Goal: Task Accomplishment & Management: Use online tool/utility

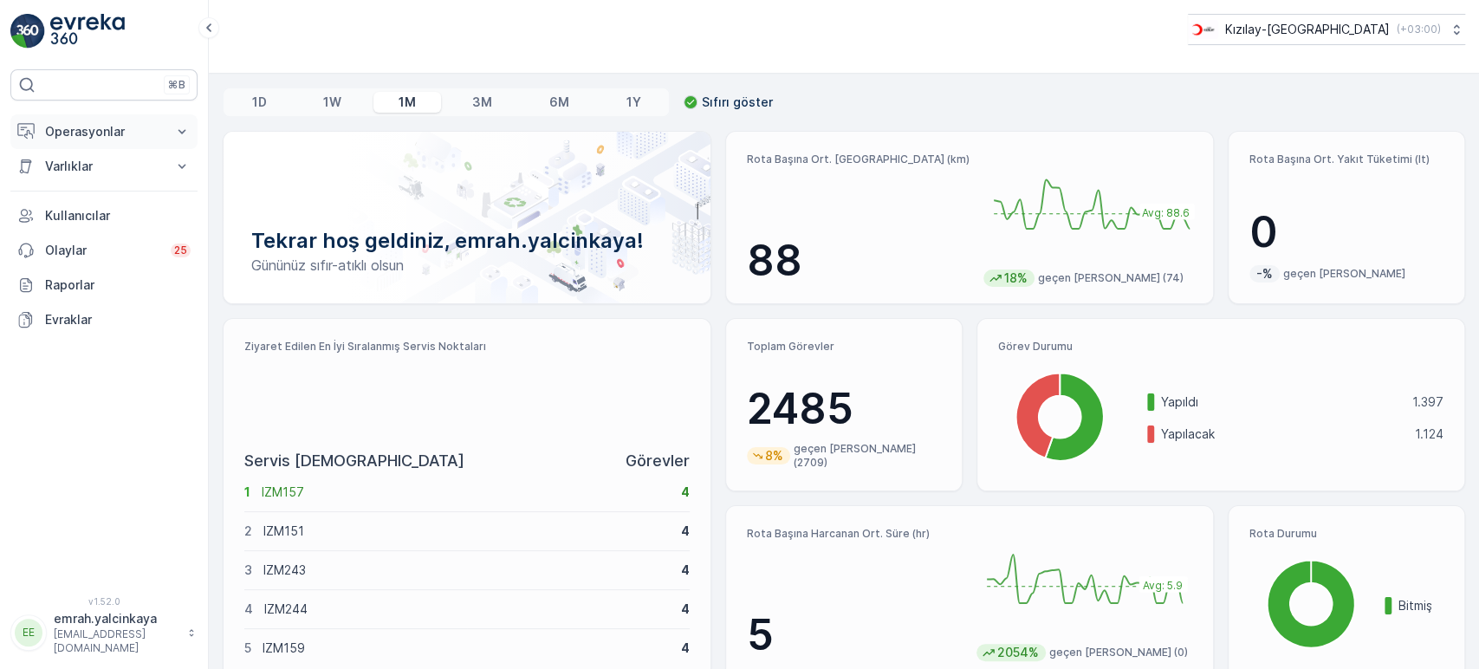
click at [106, 130] on p "Operasyonlar" at bounding box center [104, 131] width 118 height 17
click at [110, 212] on p "Rotalar & Görevler" at bounding box center [97, 209] width 107 height 17
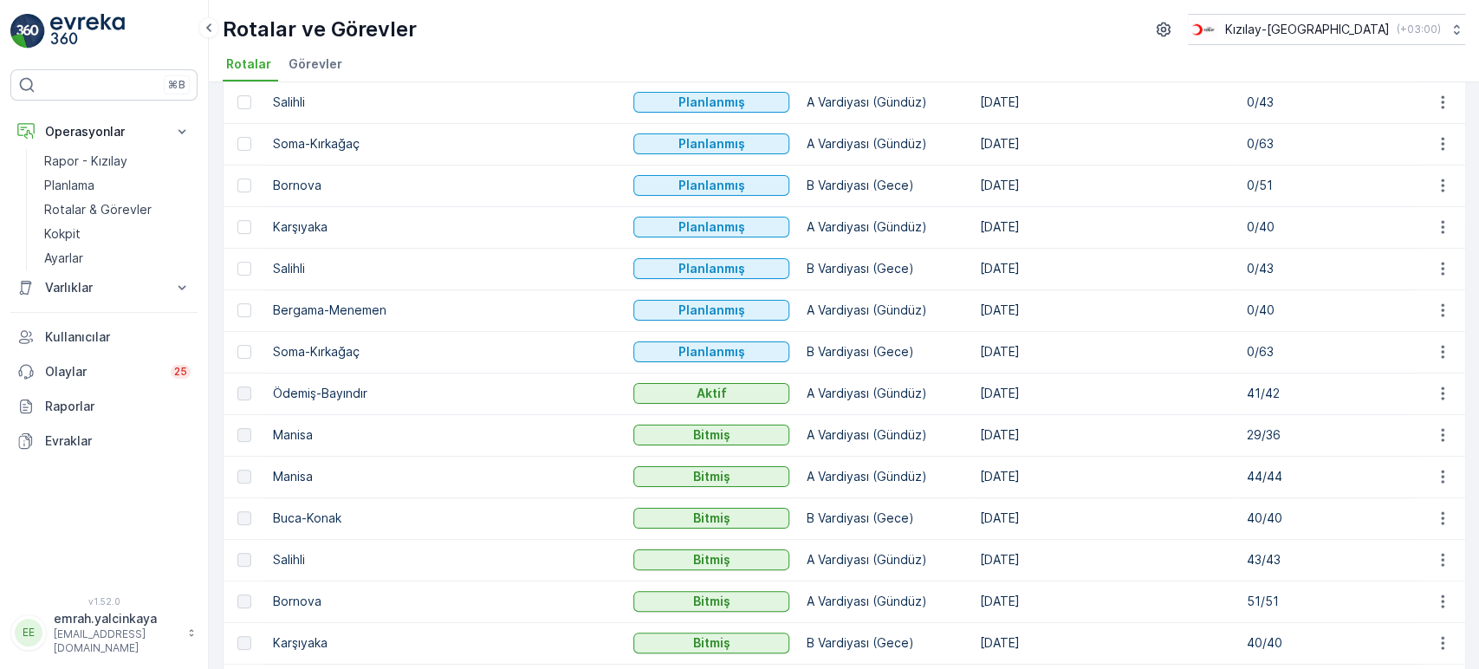
scroll to position [288, 0]
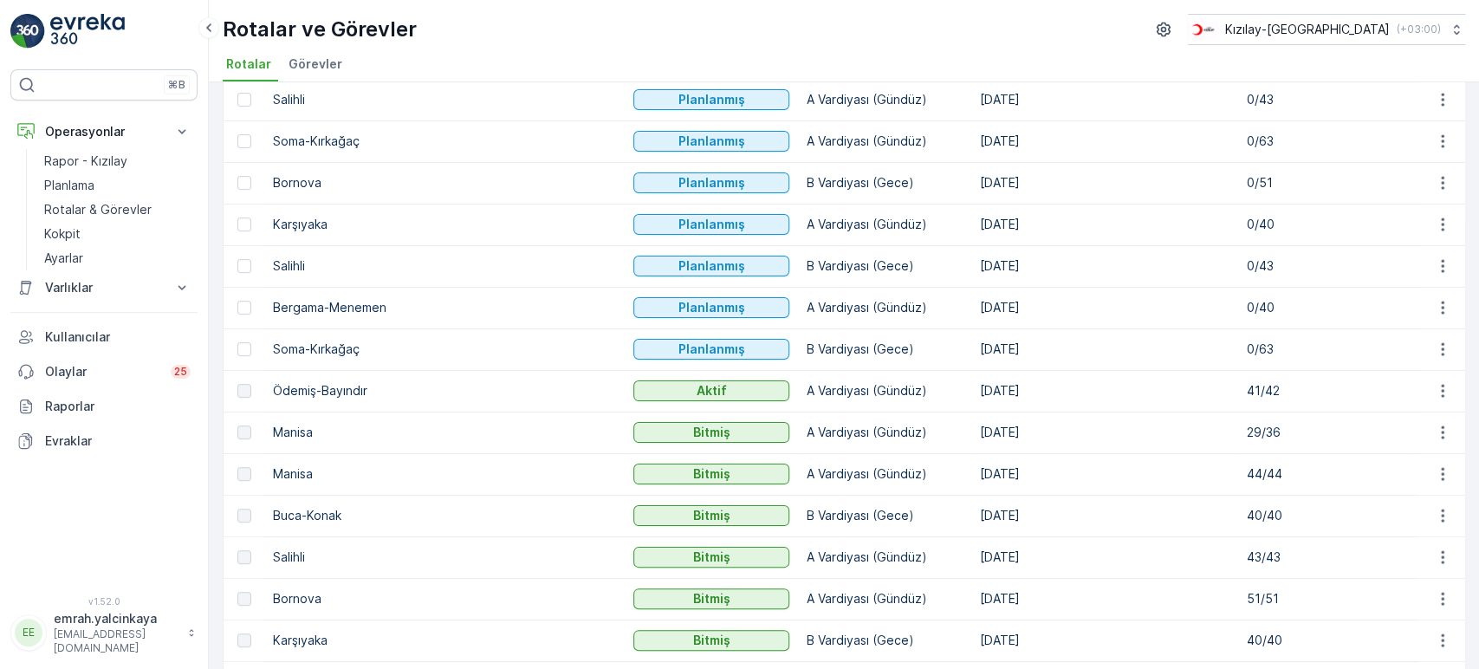
click at [1238, 398] on td "41/42" at bounding box center [1324, 391] width 173 height 42
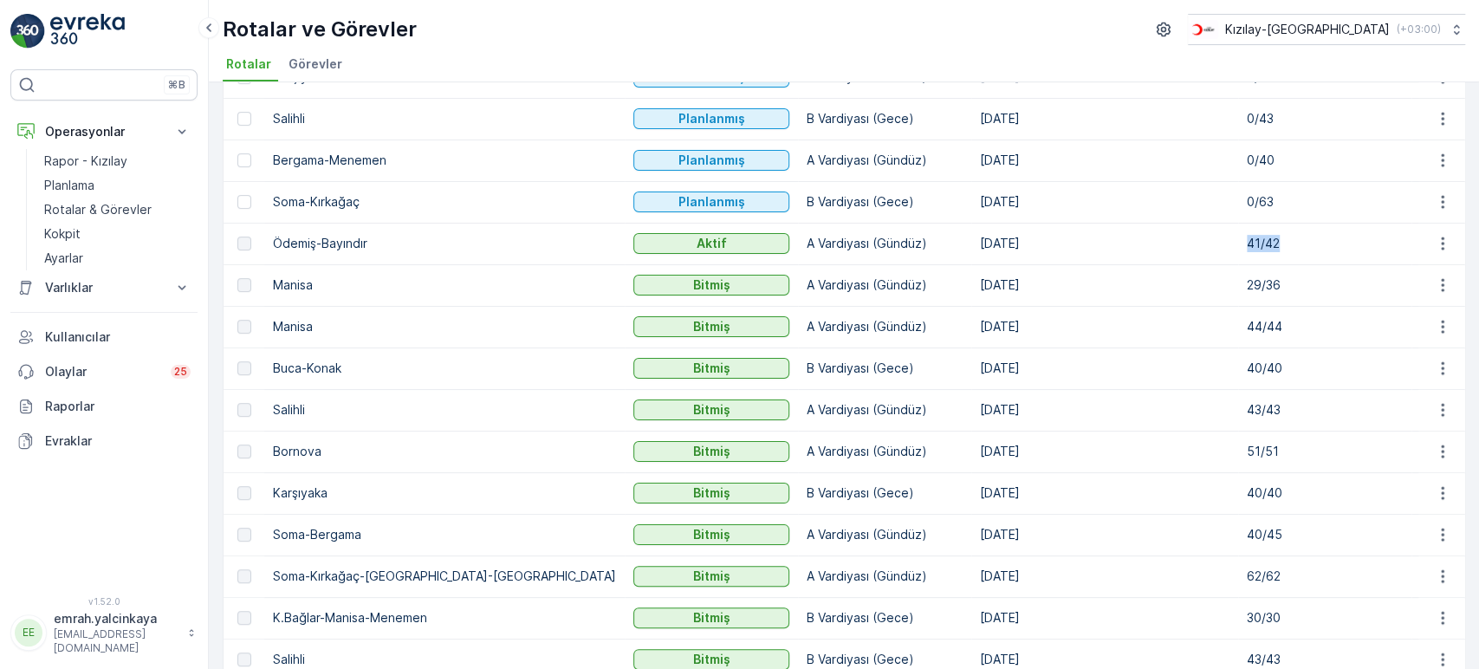
scroll to position [481, 0]
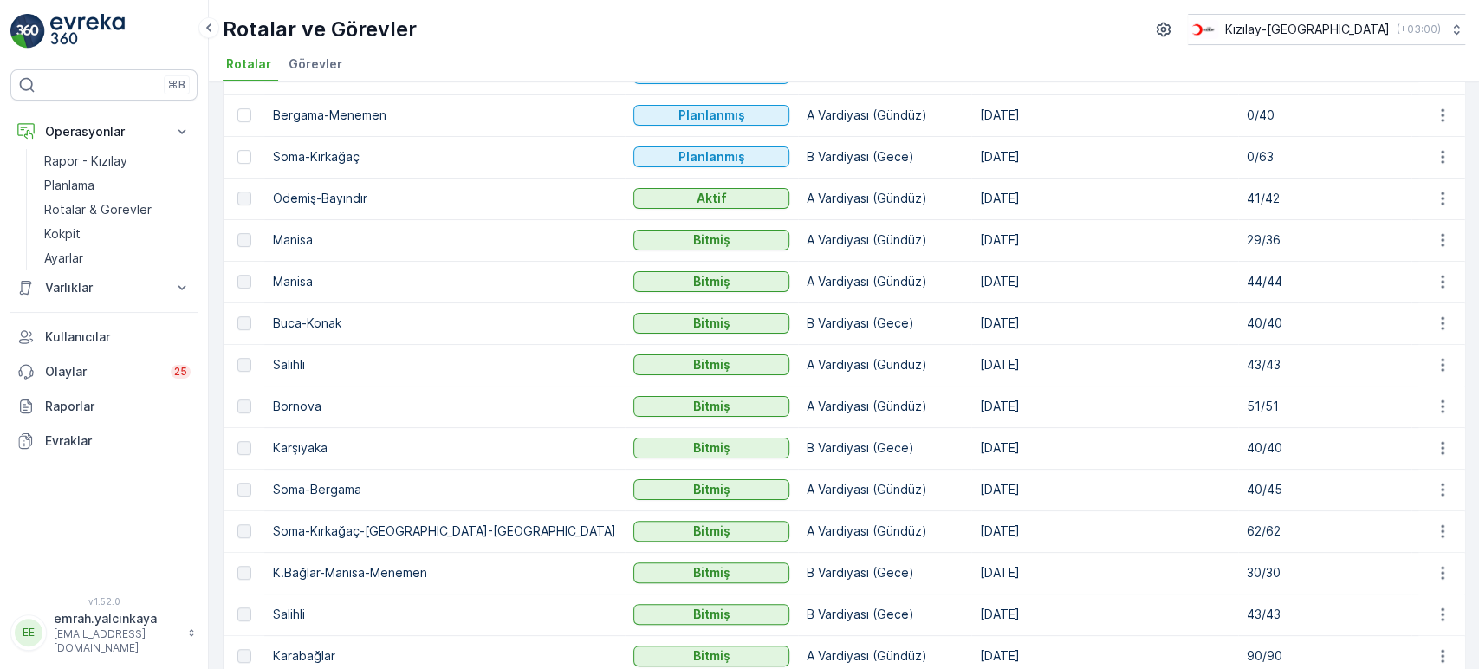
click at [971, 298] on td "03.10.2025" at bounding box center [1104, 282] width 267 height 42
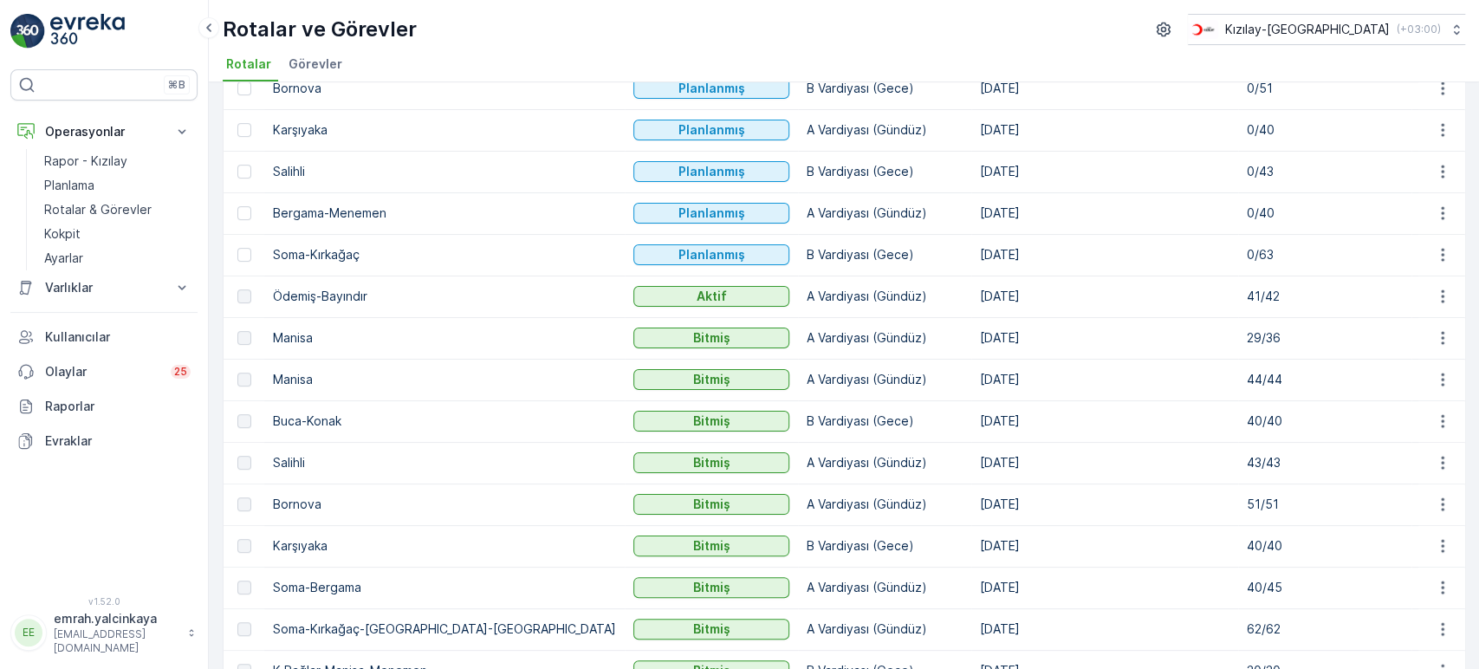
scroll to position [385, 0]
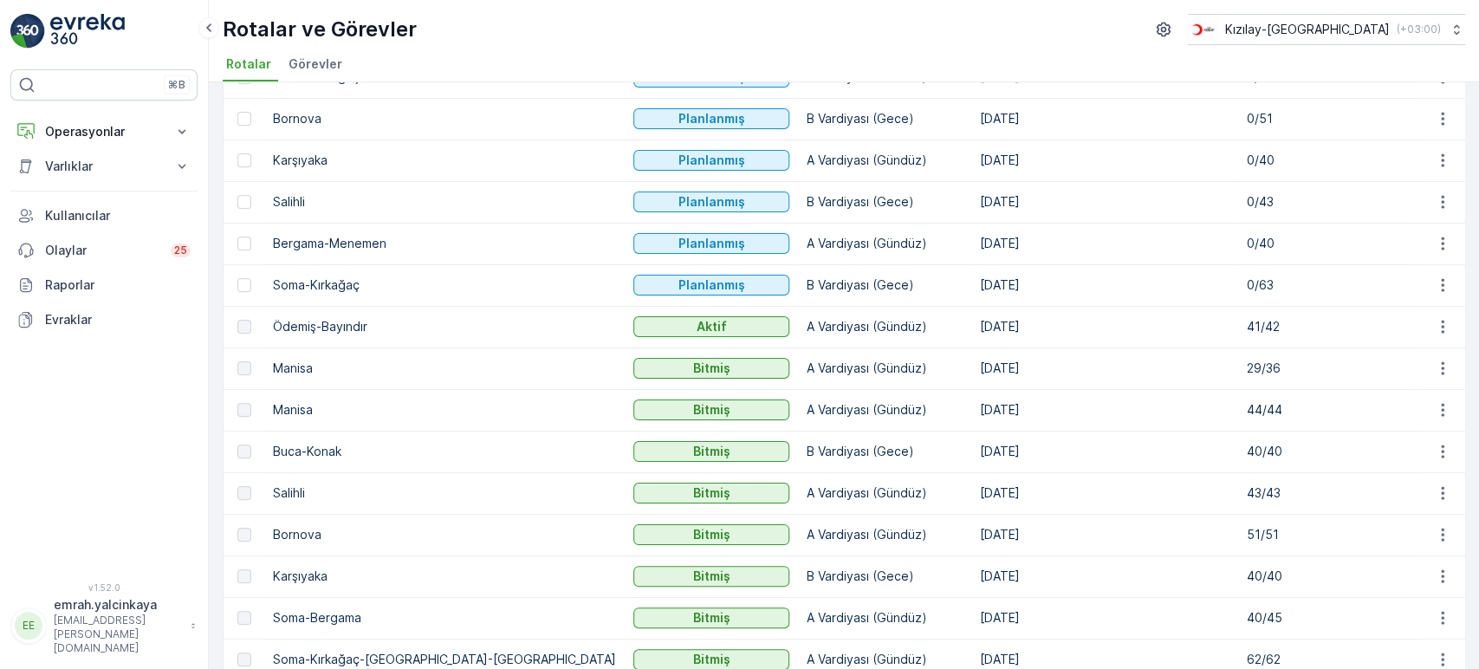
scroll to position [385, 0]
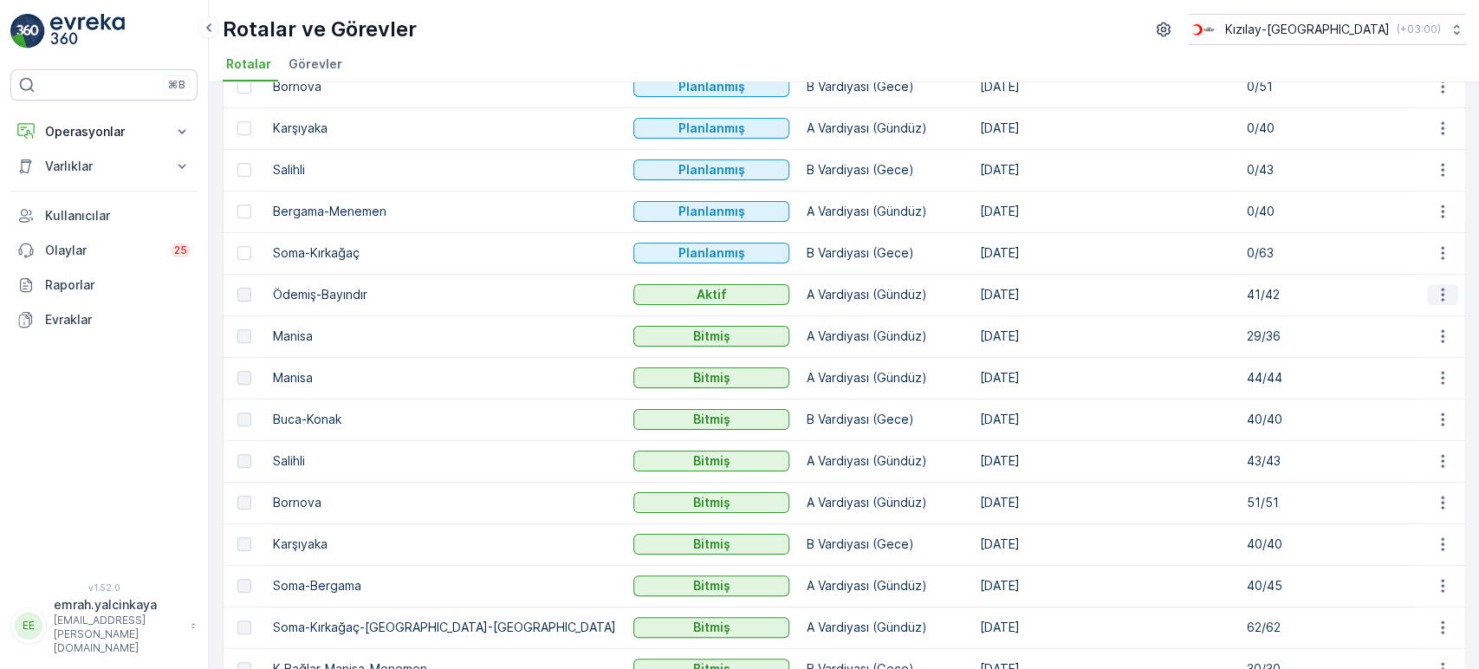
click at [1434, 296] on icon "button" at bounding box center [1442, 294] width 17 height 17
click at [1414, 337] on span "Rota Takibini Görüntüle" at bounding box center [1401, 342] width 136 height 17
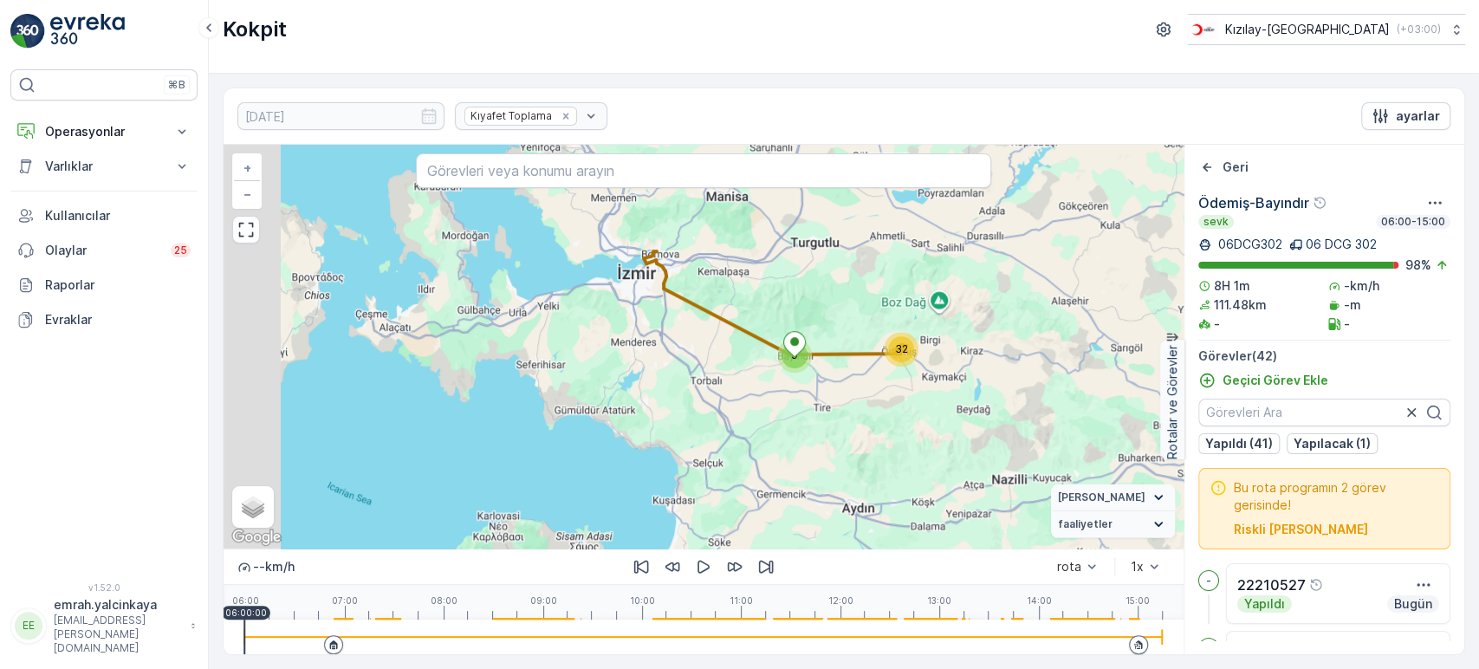
drag, startPoint x: 771, startPoint y: 411, endPoint x: 822, endPoint y: 417, distance: 51.5
click at [838, 220] on div "9 32 + − Uydu Yol haritası Arazi Karışık Leaflet Klavye kısayolları Harita Veri…" at bounding box center [703, 347] width 960 height 404
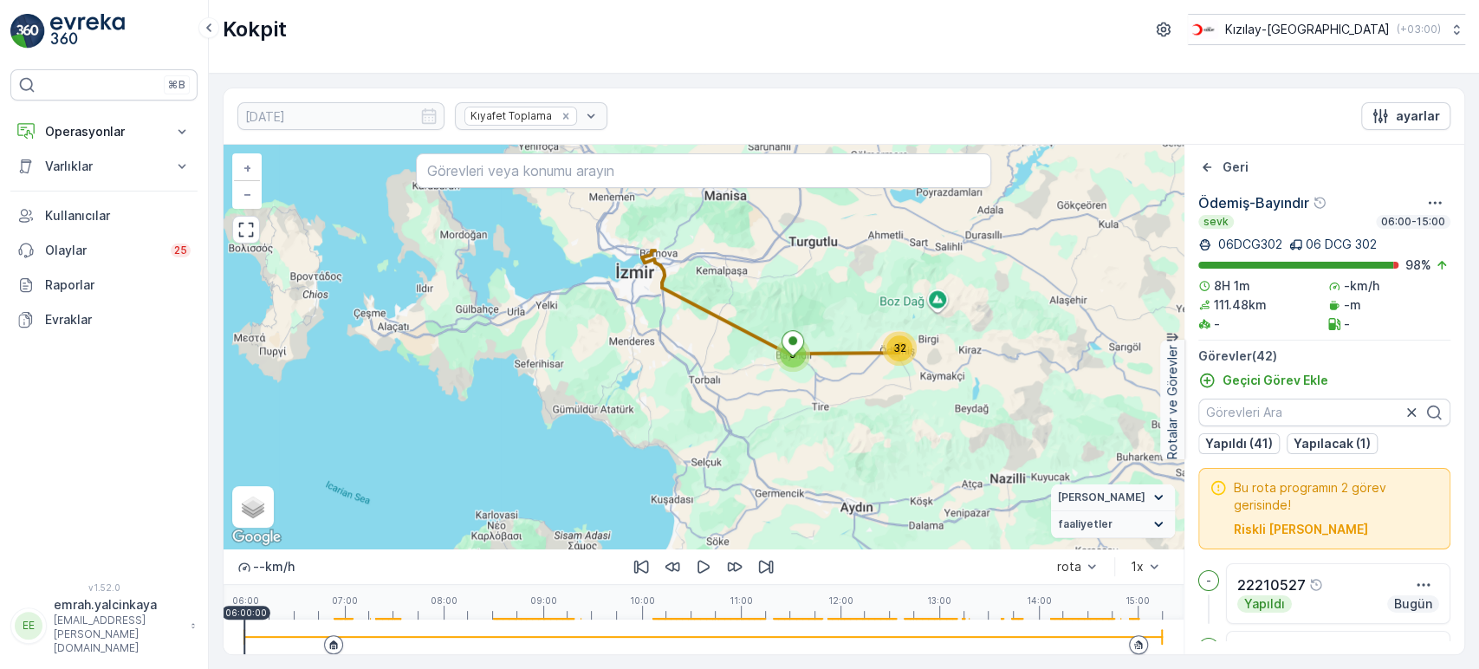
click at [1123, 638] on div at bounding box center [703, 636] width 918 height 35
drag, startPoint x: 700, startPoint y: 561, endPoint x: 713, endPoint y: 459, distance: 103.0
click at [700, 560] on icon "button" at bounding box center [703, 566] width 12 height 13
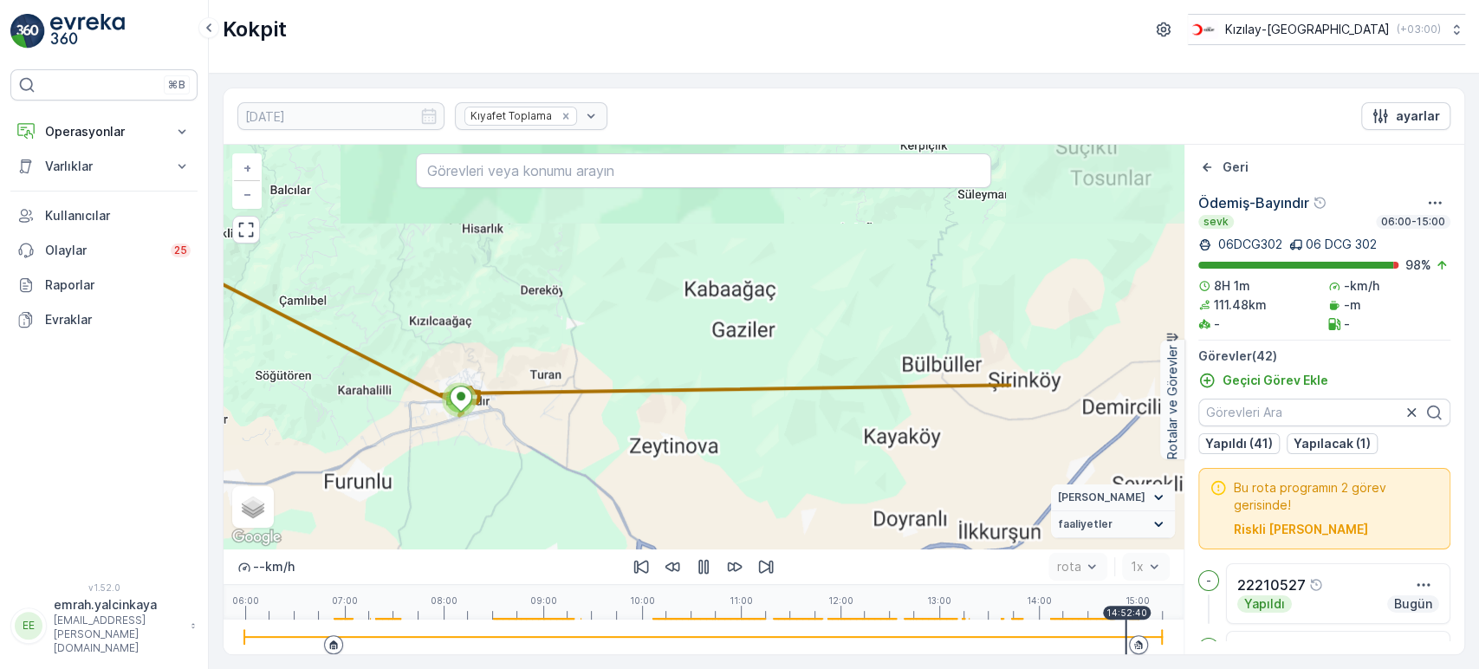
drag, startPoint x: 877, startPoint y: 379, endPoint x: 535, endPoint y: 412, distance: 343.7
click at [358, 387] on div "9 10 13 9 + − Uydu Yol haritası Arazi Karışık Leaflet Klavye kısayolları Harita…" at bounding box center [703, 347] width 960 height 404
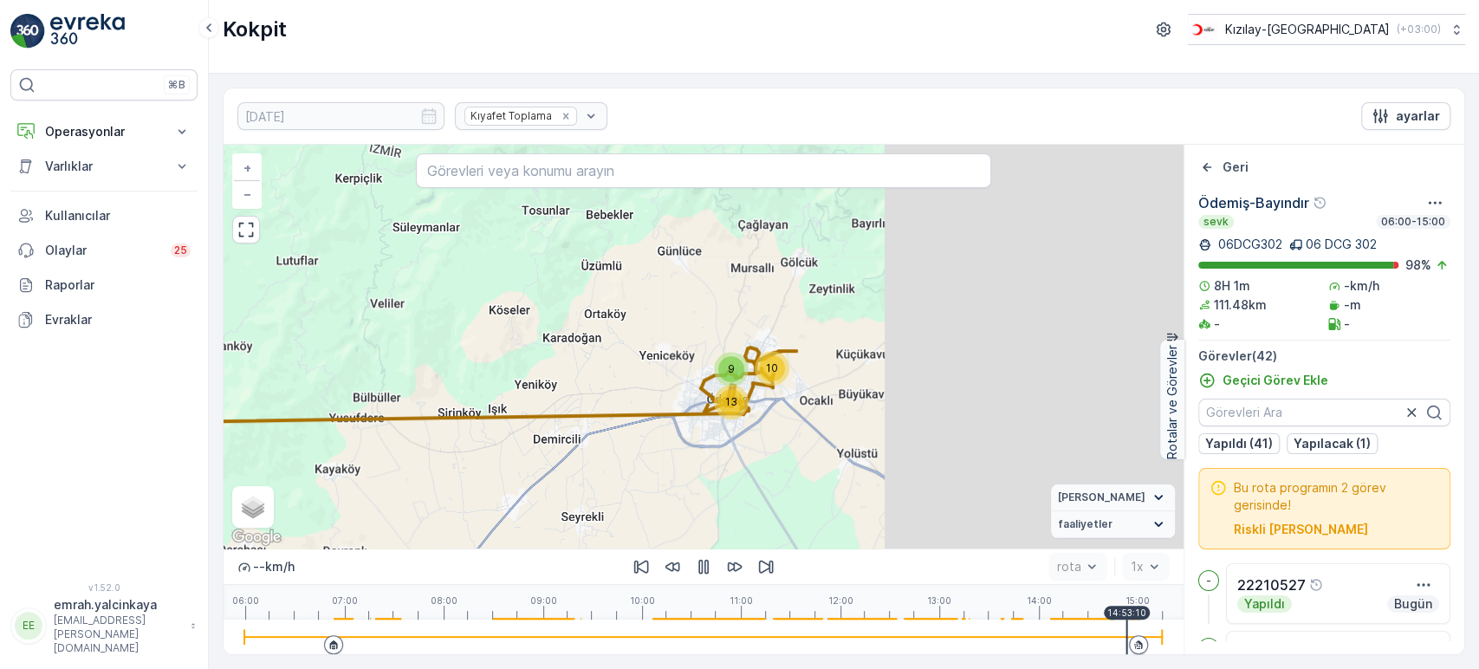
drag, startPoint x: 1087, startPoint y: 382, endPoint x: 774, endPoint y: 428, distance: 316.0
click at [774, 428] on div "9 10 13 9 + − Uydu Yol haritası Arazi Karışık Leaflet Klavye kısayolları Harita…" at bounding box center [703, 347] width 960 height 404
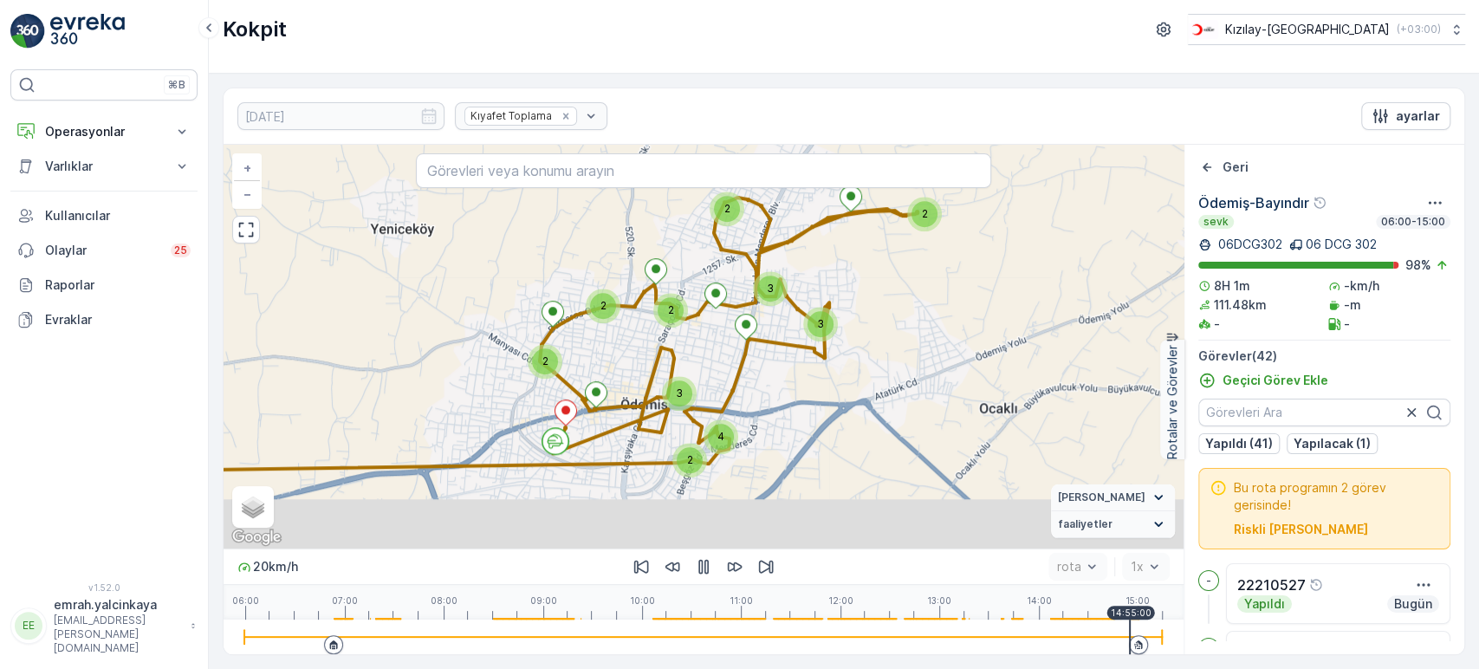
drag, startPoint x: 839, startPoint y: 444, endPoint x: 838, endPoint y: 401, distance: 43.3
click at [838, 401] on div "2 2 2 2 3 3 2 4 3 2 2 2 2 + − Uydu Yol haritası Arazi Karışık Leaflet Klavye kı…" at bounding box center [703, 347] width 960 height 404
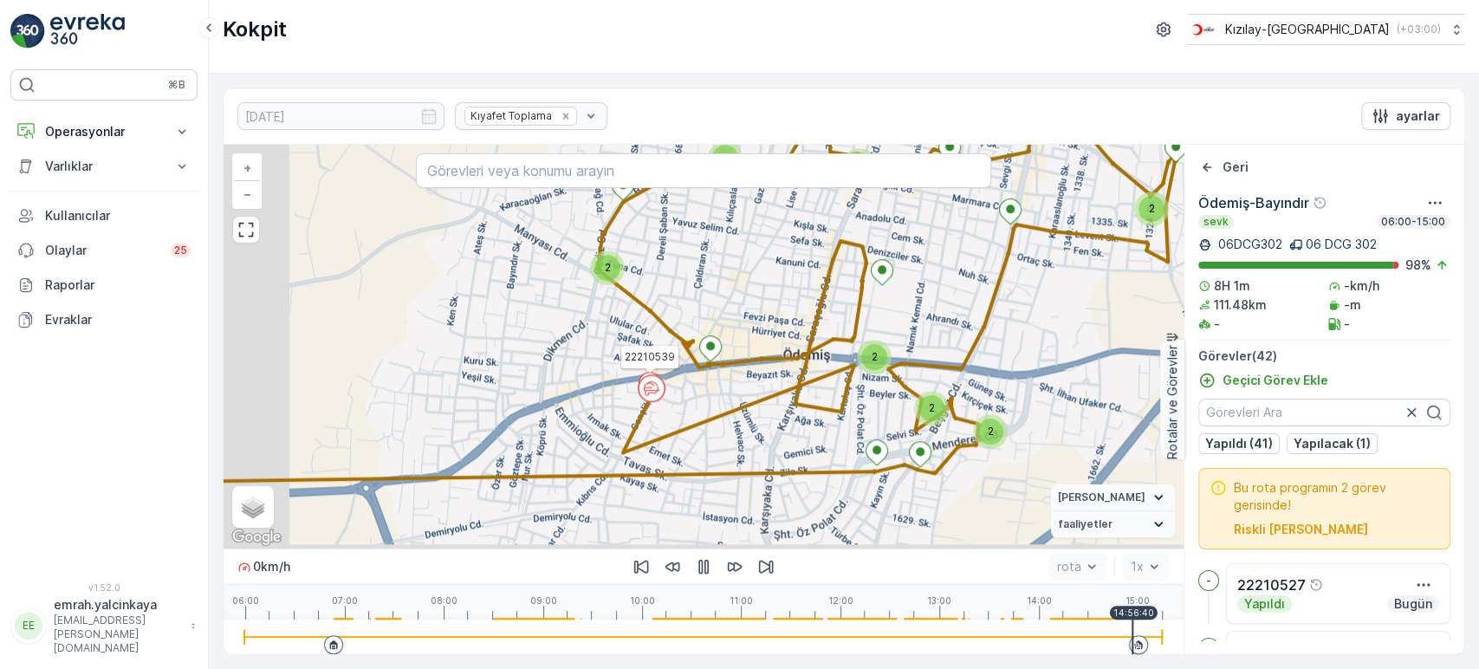
drag, startPoint x: 794, startPoint y: 437, endPoint x: 810, endPoint y: 433, distance: 16.0
click at [800, 430] on div "2 2 2 2 2 2 2 2 2 2 22210539 + − Uydu Yol haritası Arazi Karışık Leaflet Klavye…" at bounding box center [703, 347] width 960 height 404
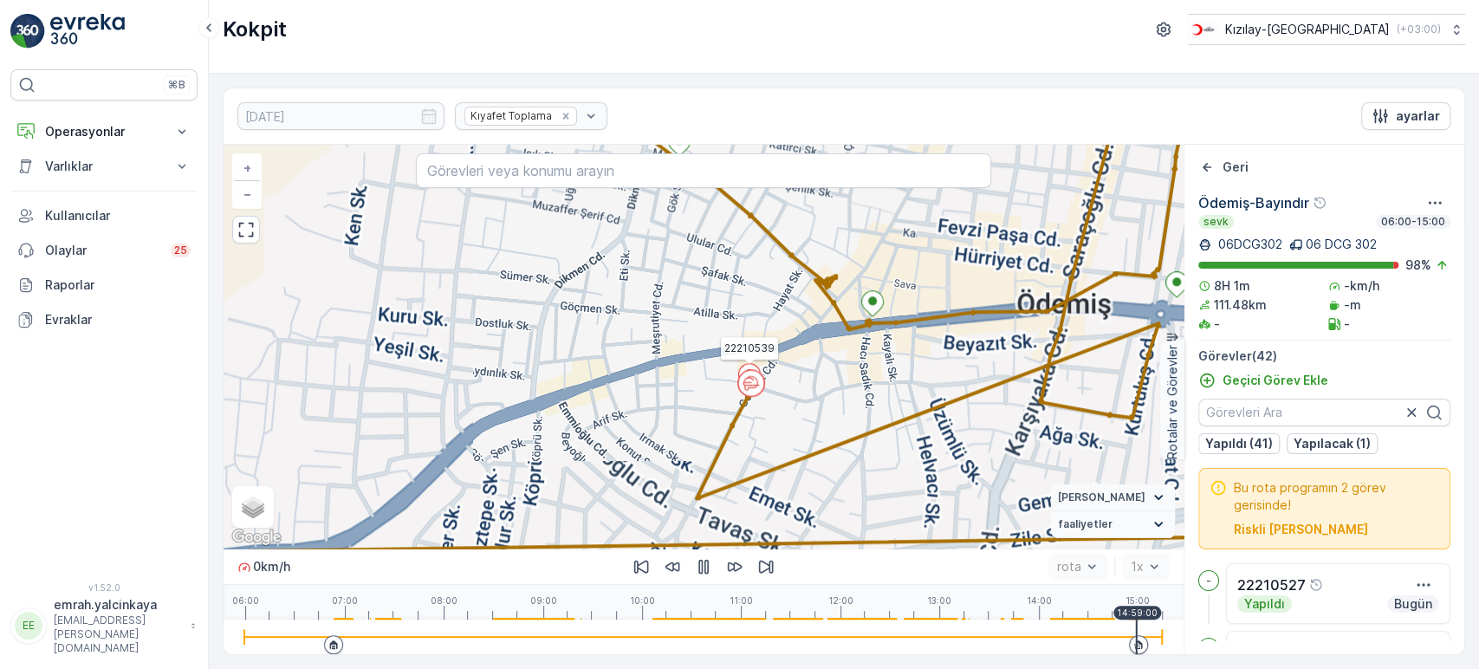
drag, startPoint x: 717, startPoint y: 400, endPoint x: 830, endPoint y: 382, distance: 114.1
click at [831, 382] on div "22210539 + − Uydu Yol haritası Arazi Karışık Leaflet Klavye kısayolları Harita …" at bounding box center [703, 347] width 960 height 404
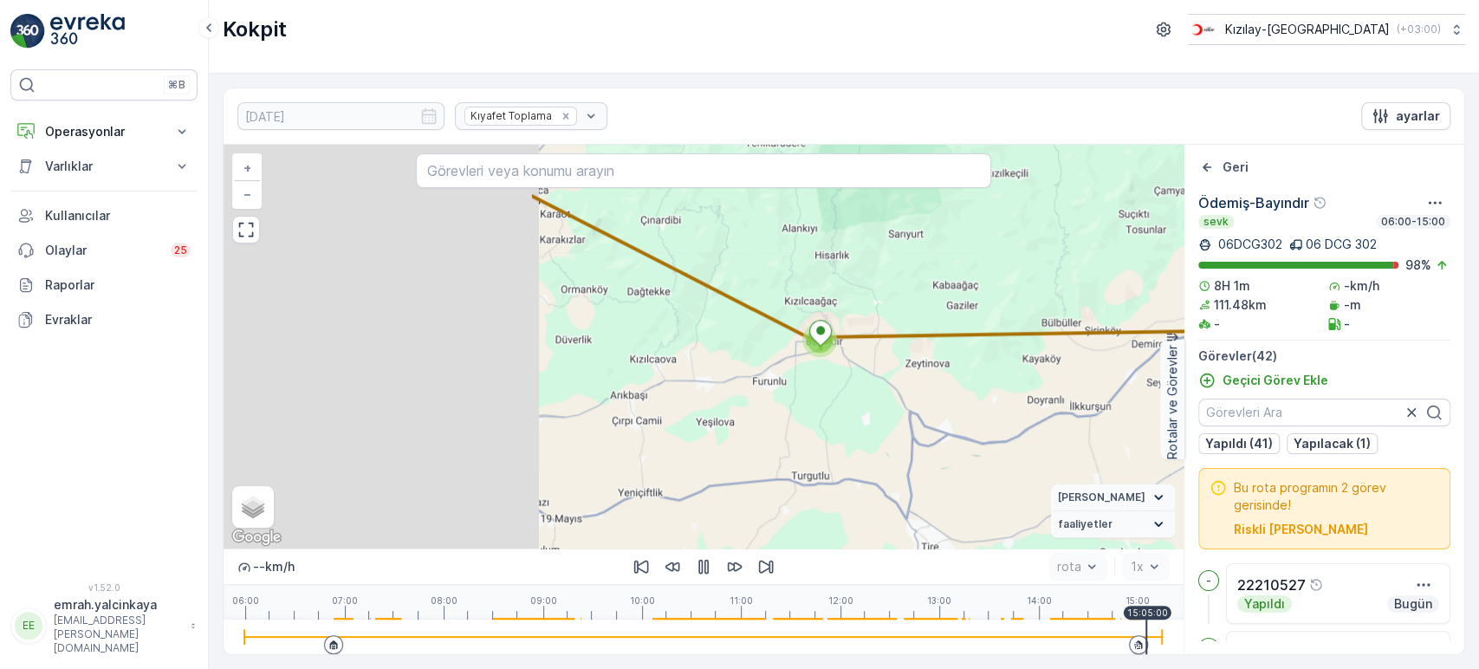
drag, startPoint x: 612, startPoint y: 456, endPoint x: 911, endPoint y: 381, distance: 308.2
click at [1017, 404] on div "9 32 + − Uydu Yol haritası Arazi Karışık Leaflet Klavye kısayolları Harita Veri…" at bounding box center [703, 347] width 960 height 404
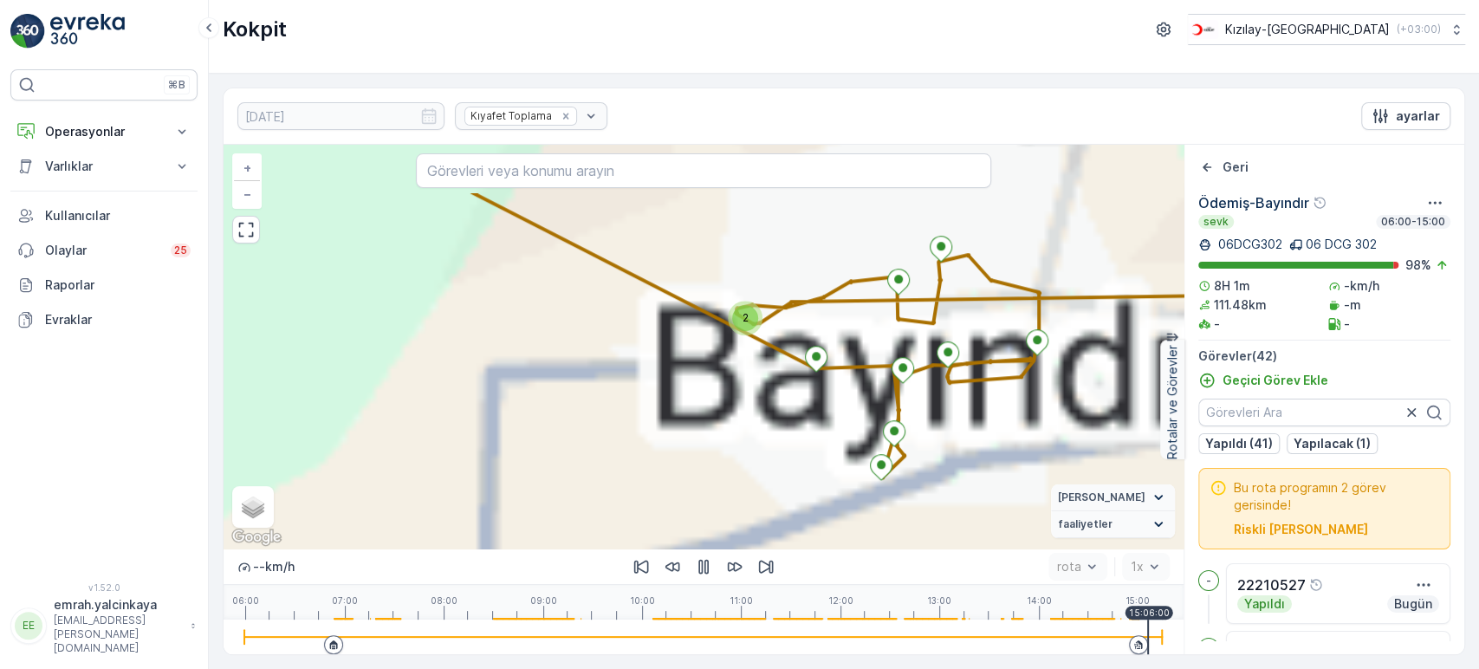
drag, startPoint x: 778, startPoint y: 352, endPoint x: 796, endPoint y: 436, distance: 86.0
click at [803, 449] on div "2 2 2 2 2 2 2 2 2 2 + − Uydu Yol haritası Arazi Karışık Leaflet Klavye kısayoll…" at bounding box center [703, 347] width 960 height 404
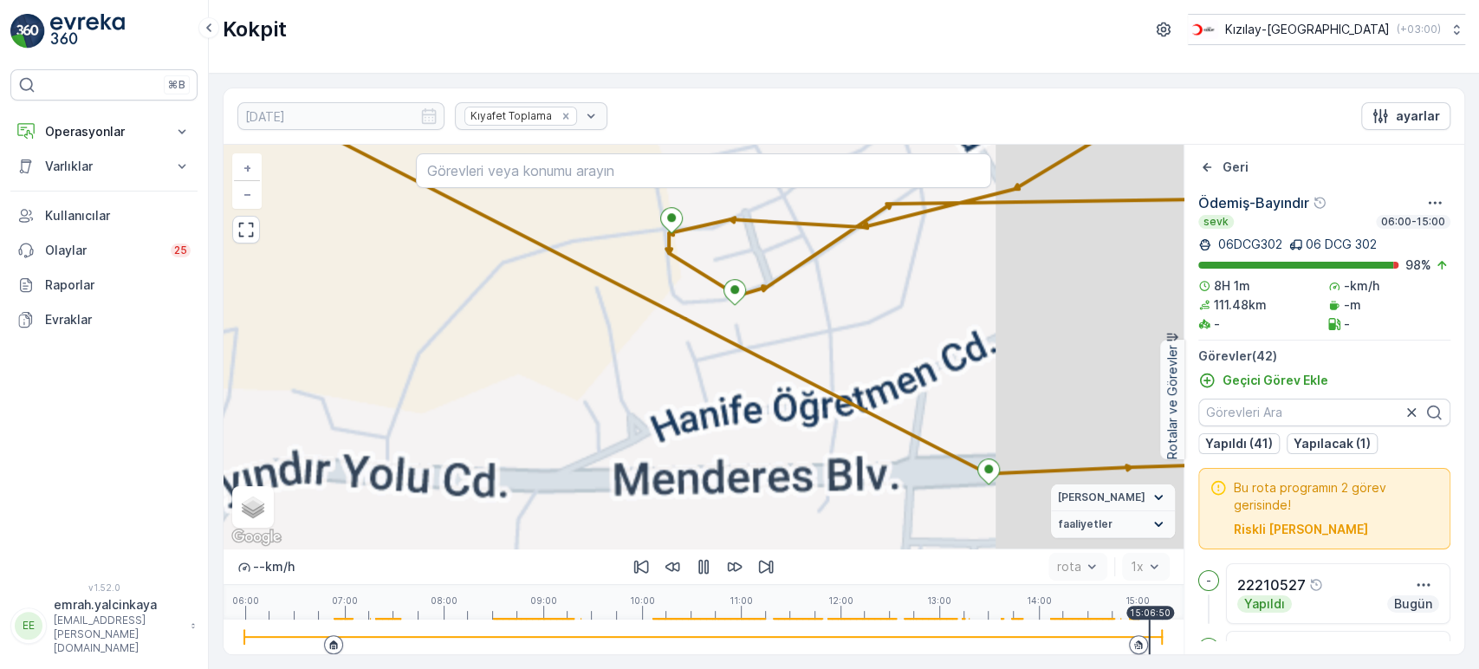
drag, startPoint x: 867, startPoint y: 483, endPoint x: 858, endPoint y: 411, distance: 73.3
click at [745, 412] on div "+ − Uydu Yol haritası Arazi Karışık Leaflet Klavye kısayolları Harita Verileri …" at bounding box center [703, 347] width 960 height 404
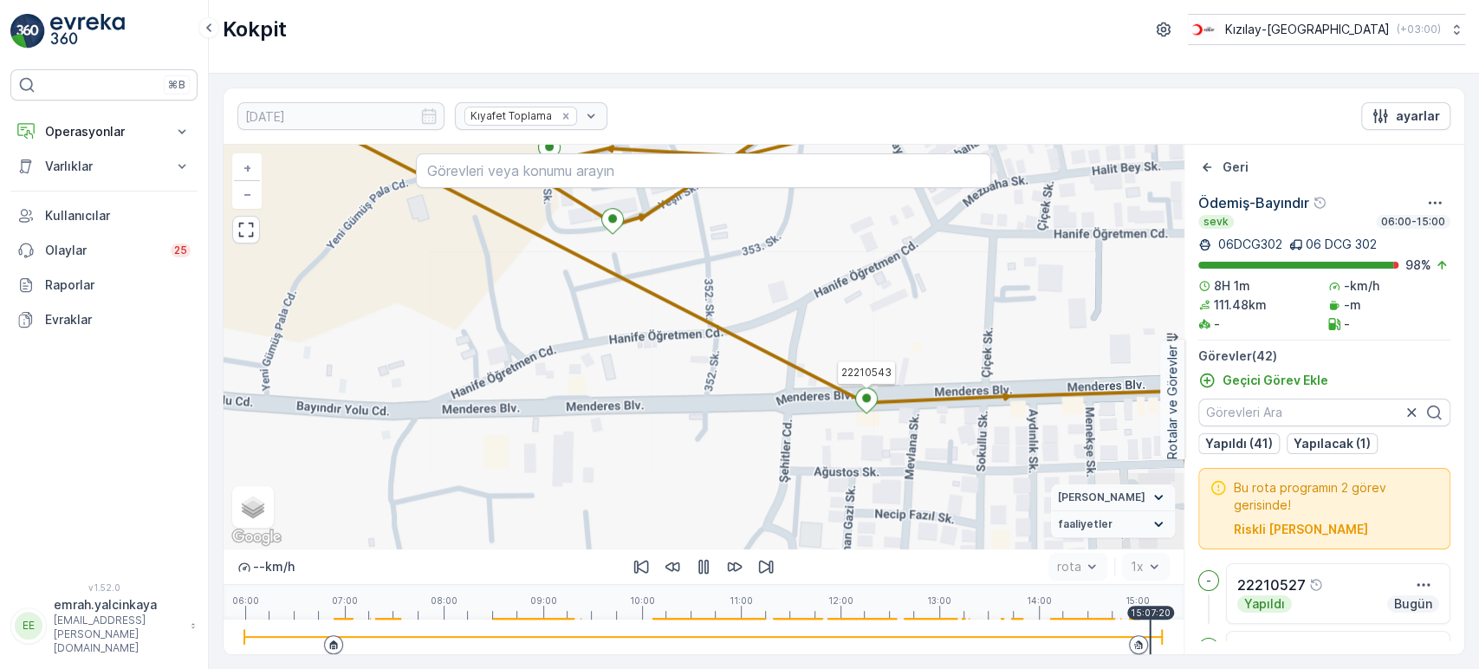
click at [866, 405] on icon at bounding box center [866, 400] width 22 height 25
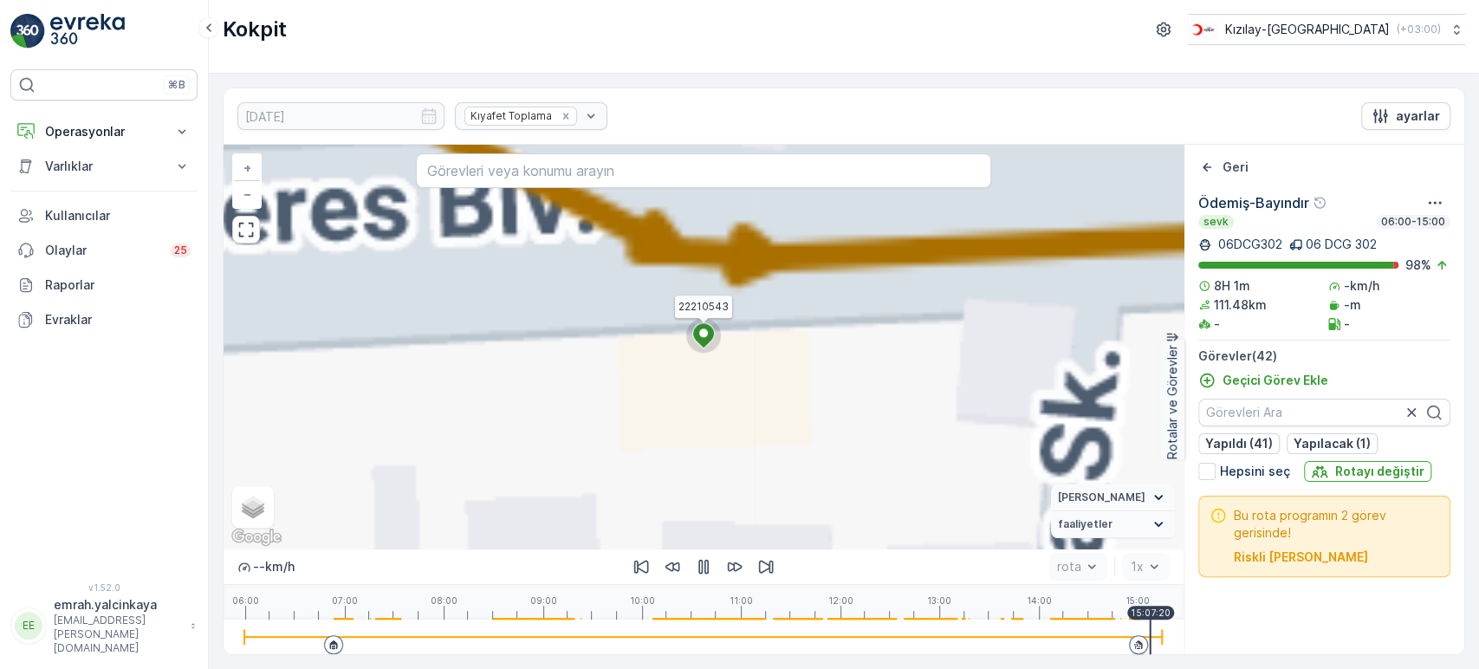
scroll to position [1071, 0]
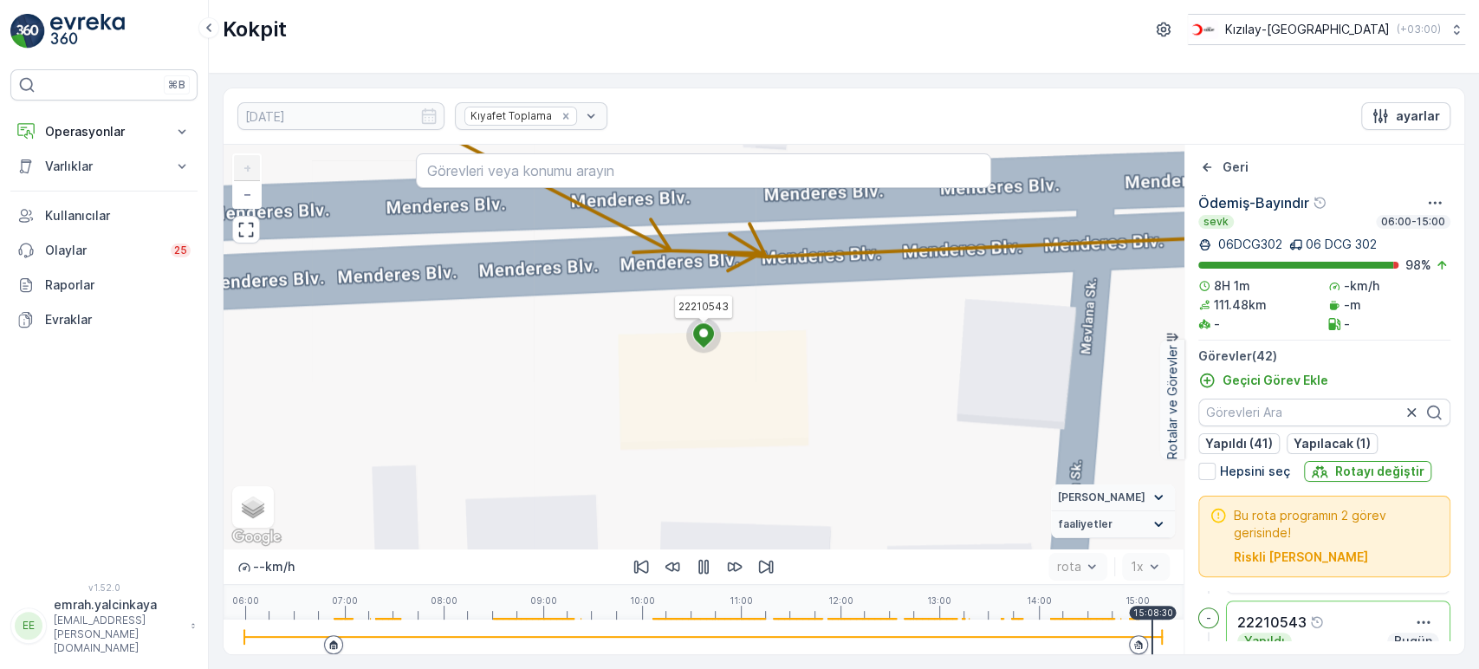
click at [705, 337] on icon at bounding box center [703, 335] width 22 height 25
click at [705, 337] on div "22210543 + − Uydu Yol haritası Arazi Karışık Leaflet Klavye kısayolları Harita …" at bounding box center [703, 347] width 960 height 404
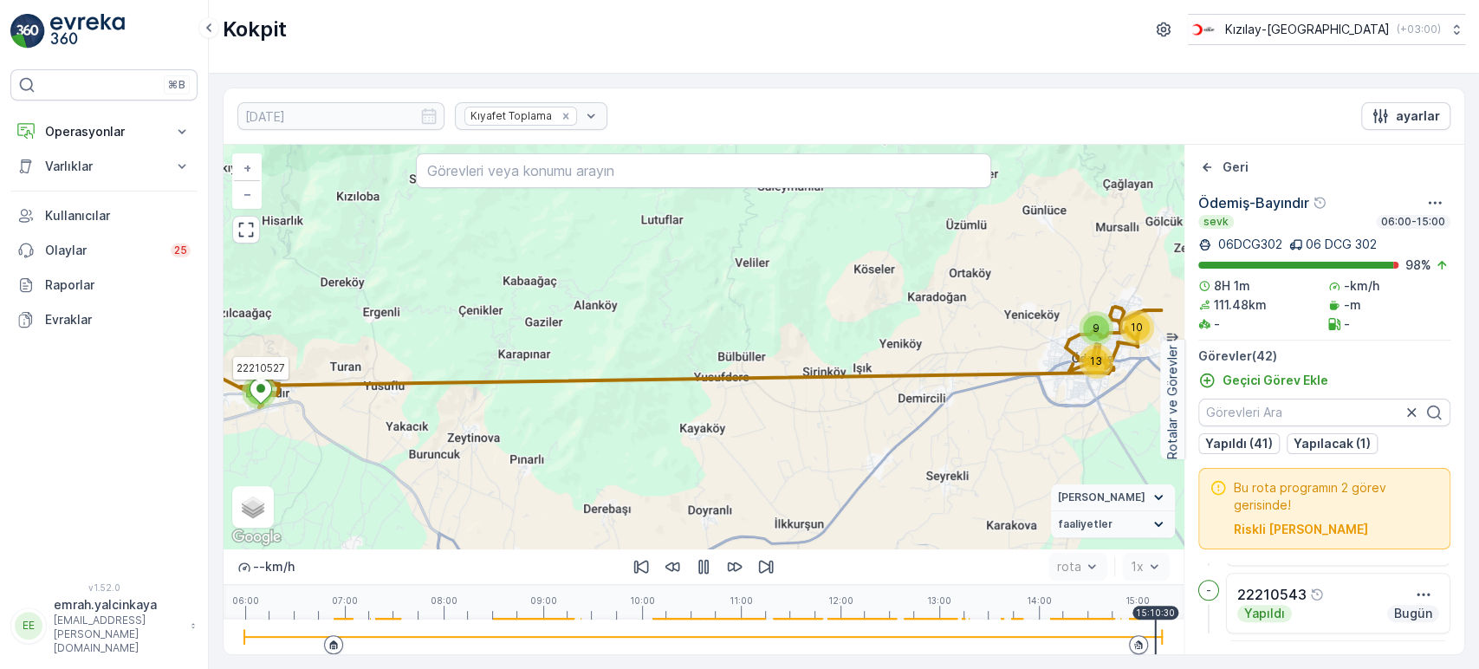
click at [261, 400] on icon at bounding box center [261, 391] width 22 height 25
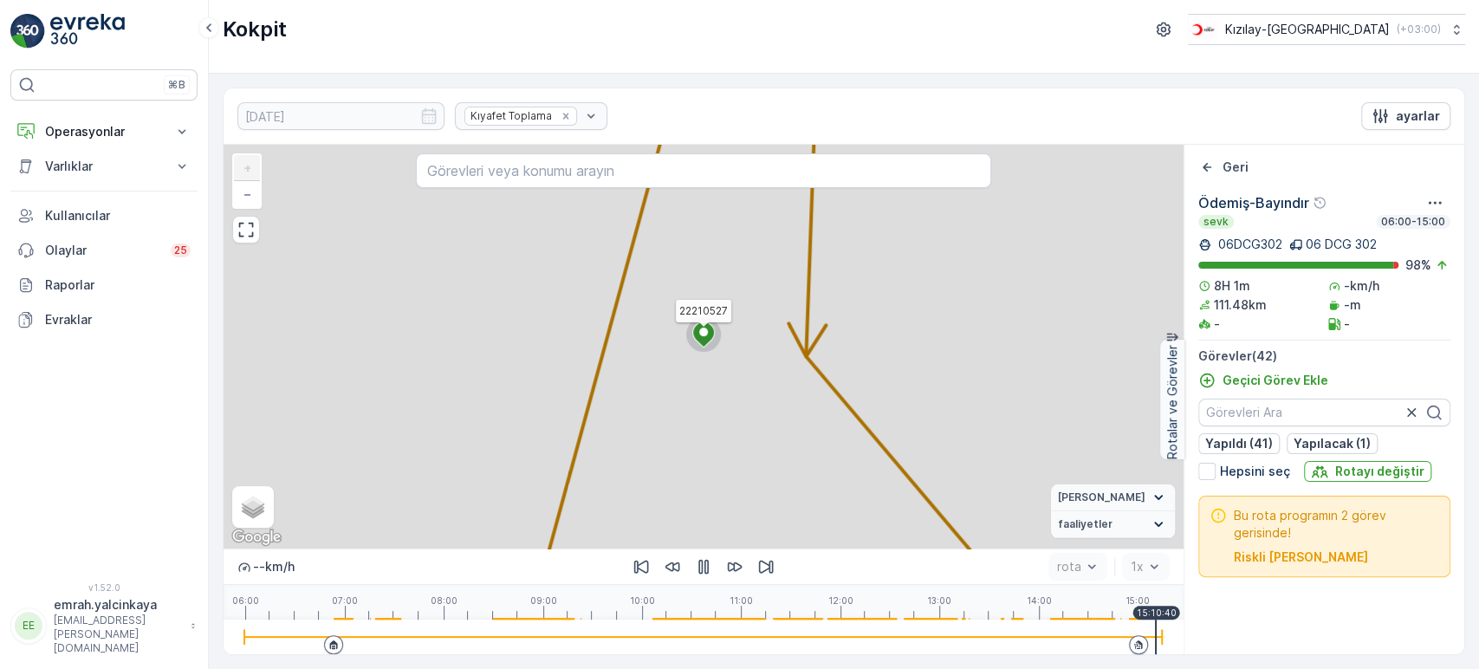
scroll to position [0, 0]
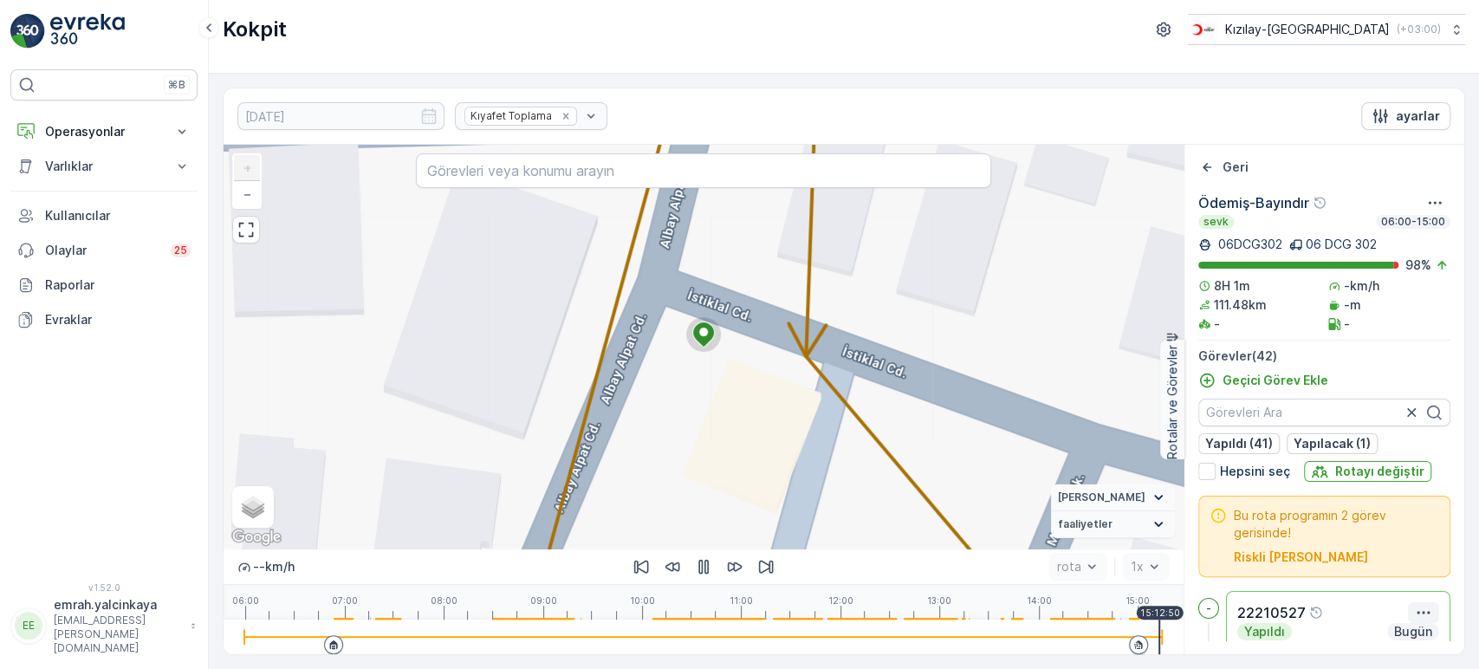
click at [1416, 608] on icon "button" at bounding box center [1422, 612] width 17 height 17
click at [1408, 619] on span "Daha fazla ayrıntı görün" at bounding box center [1373, 620] width 138 height 17
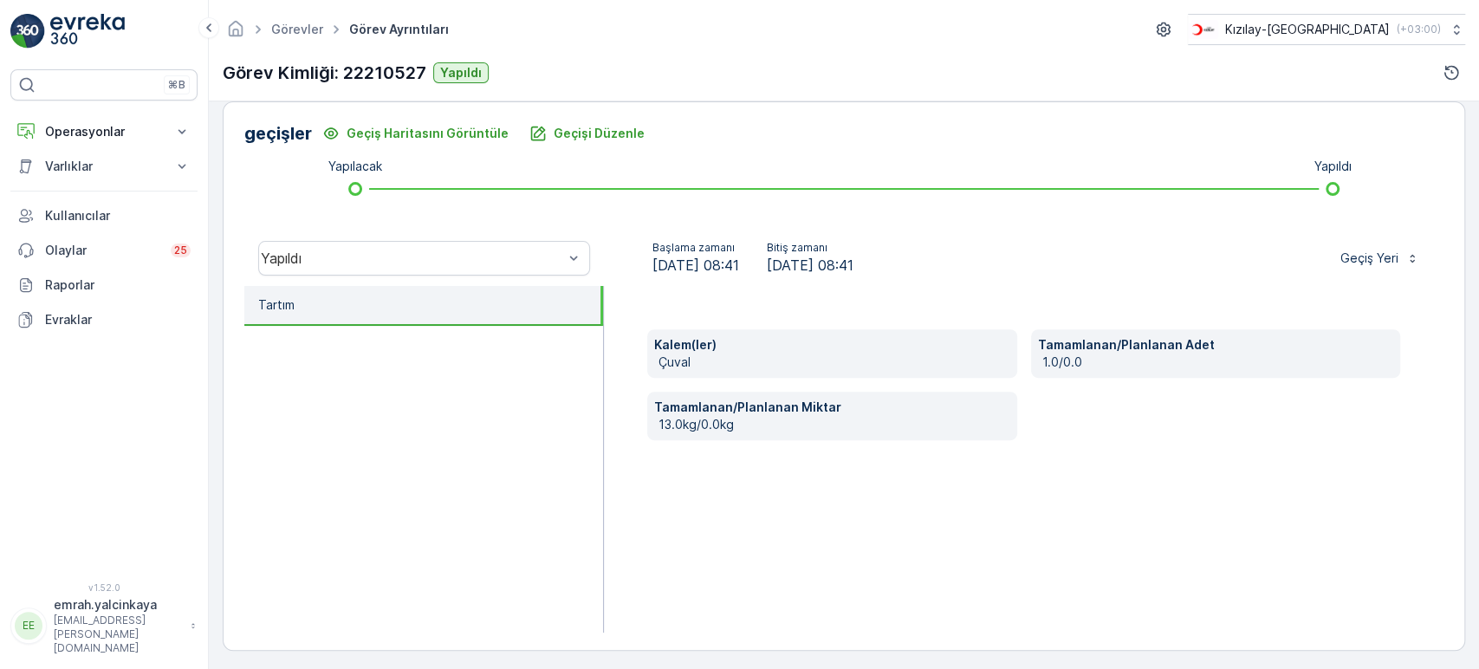
scroll to position [423, 0]
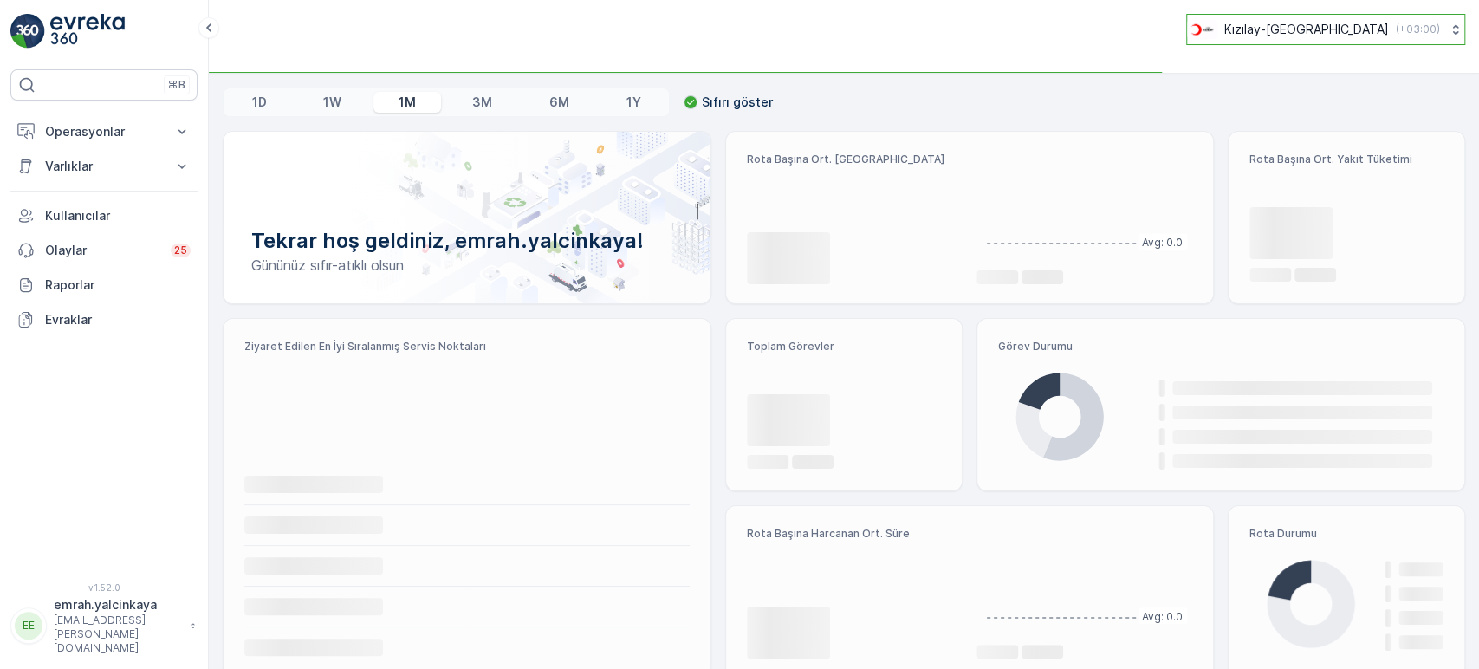
click at [1317, 31] on p "Kızılay-[GEOGRAPHIC_DATA]" at bounding box center [1306, 29] width 165 height 17
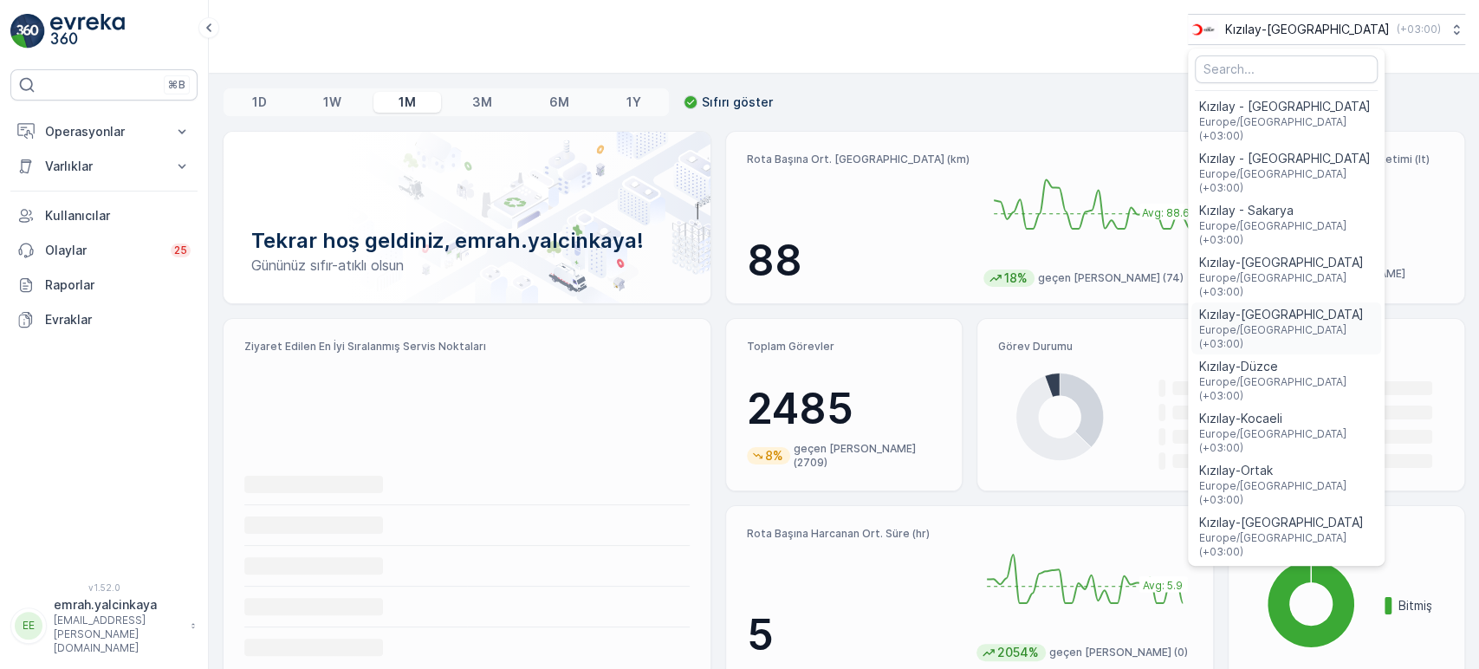
click at [1351, 306] on span "Kızılay-[GEOGRAPHIC_DATA]" at bounding box center [1286, 314] width 176 height 17
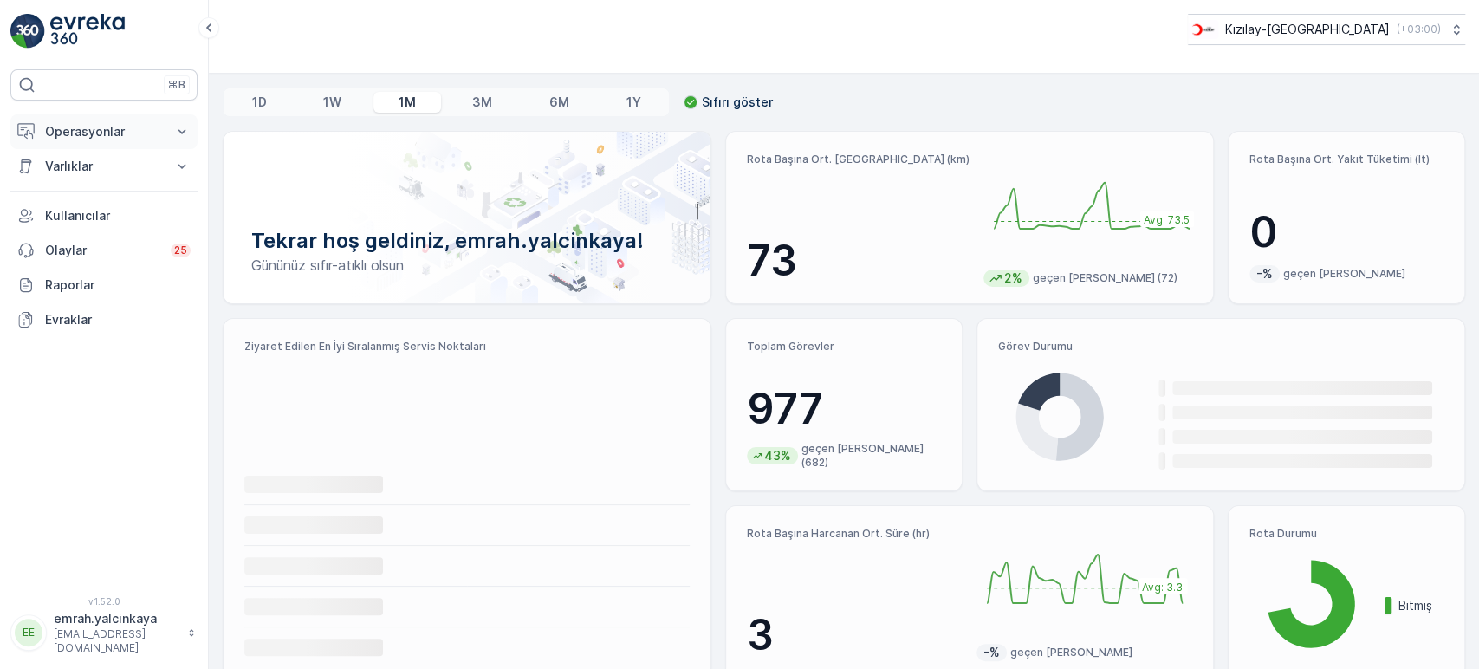
click at [116, 127] on p "Operasyonlar" at bounding box center [104, 131] width 118 height 17
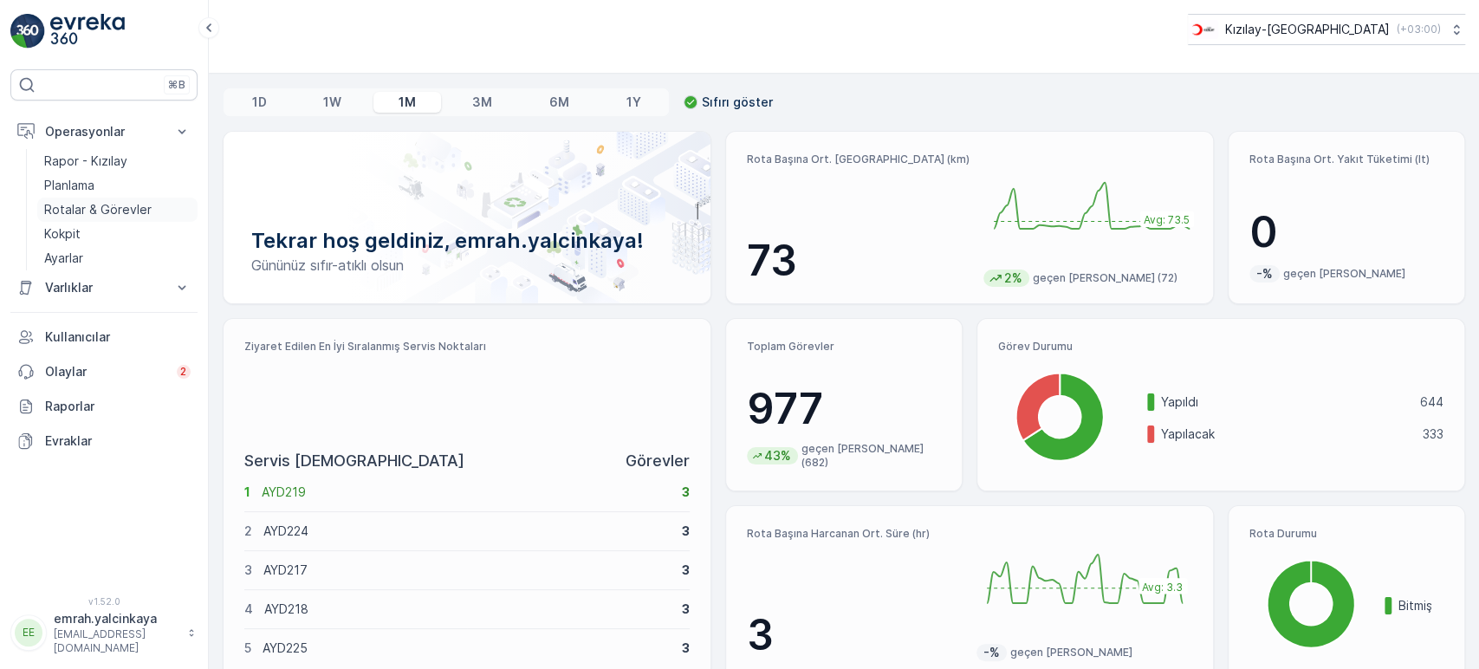
click at [98, 209] on p "Rotalar & Görevler" at bounding box center [97, 209] width 107 height 17
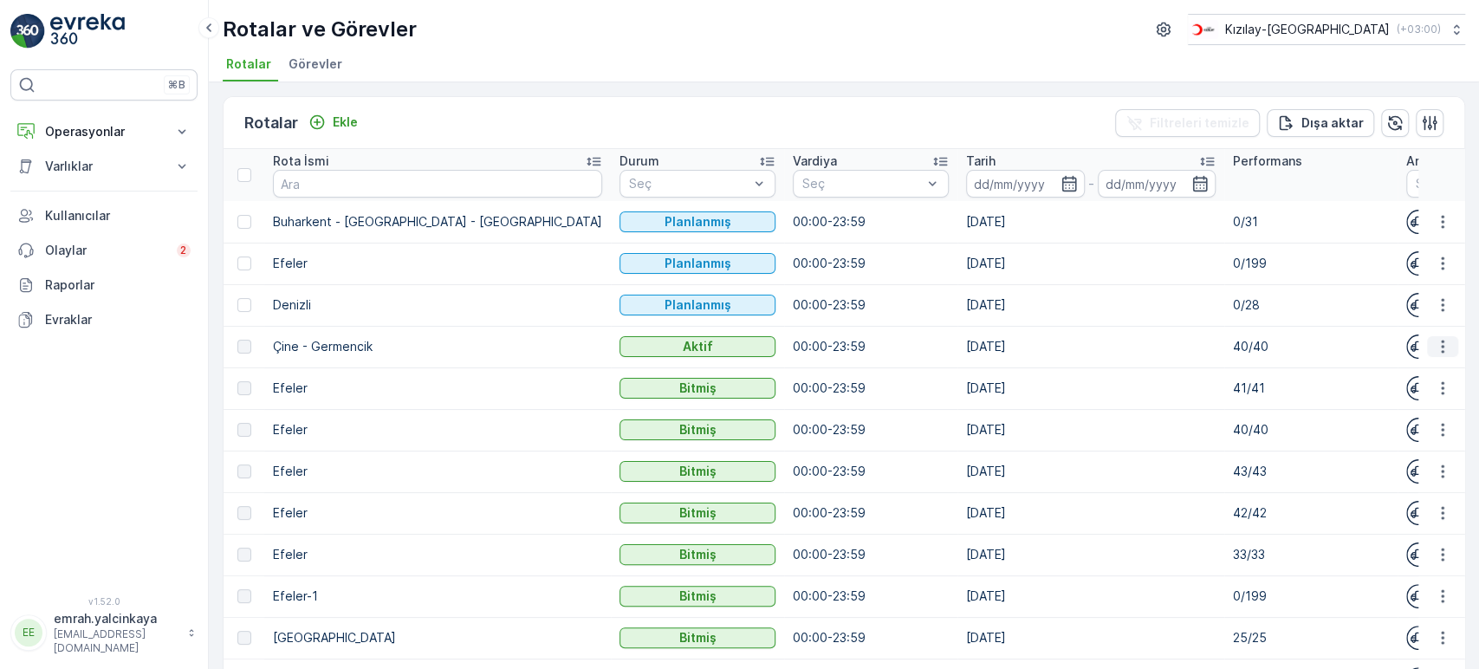
click at [1434, 350] on icon "button" at bounding box center [1442, 346] width 17 height 17
click at [1403, 396] on span "Rota Takibini Görüntüle" at bounding box center [1401, 395] width 136 height 17
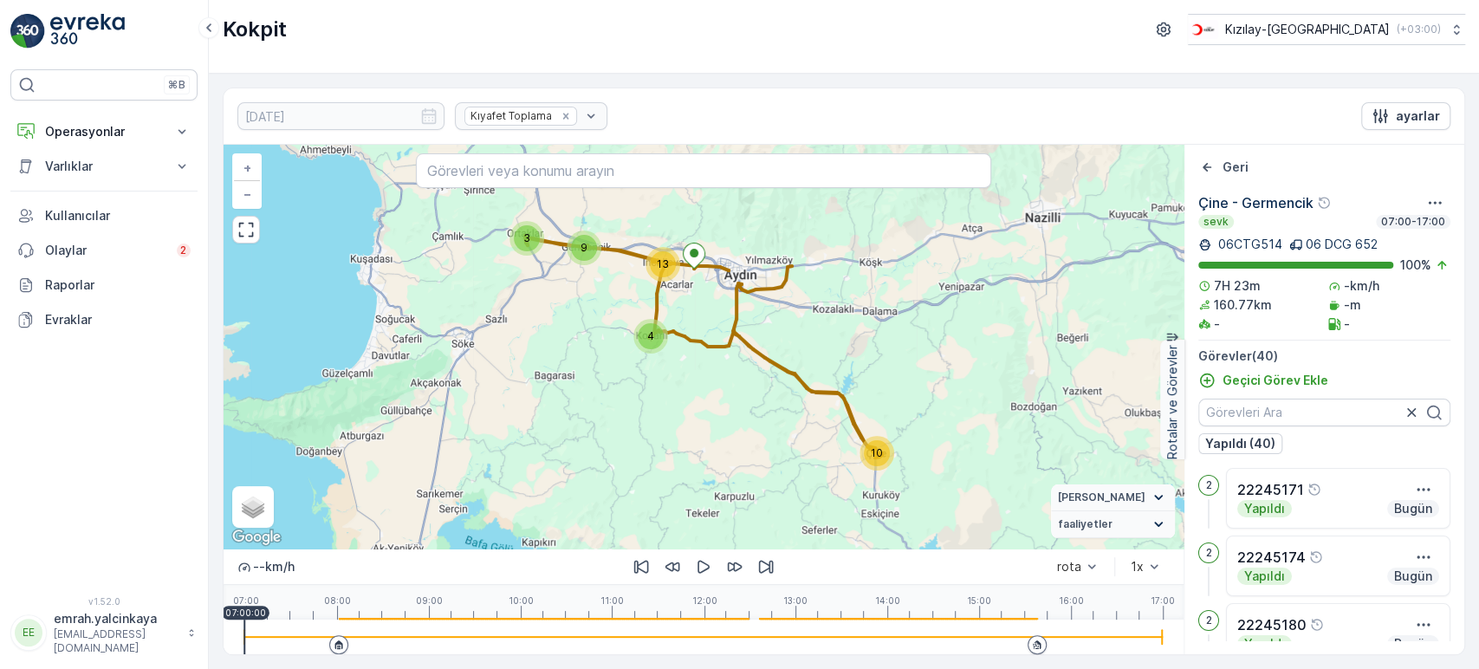
click at [1026, 642] on div at bounding box center [703, 636] width 918 height 35
click at [703, 573] on icon "button" at bounding box center [703, 566] width 17 height 17
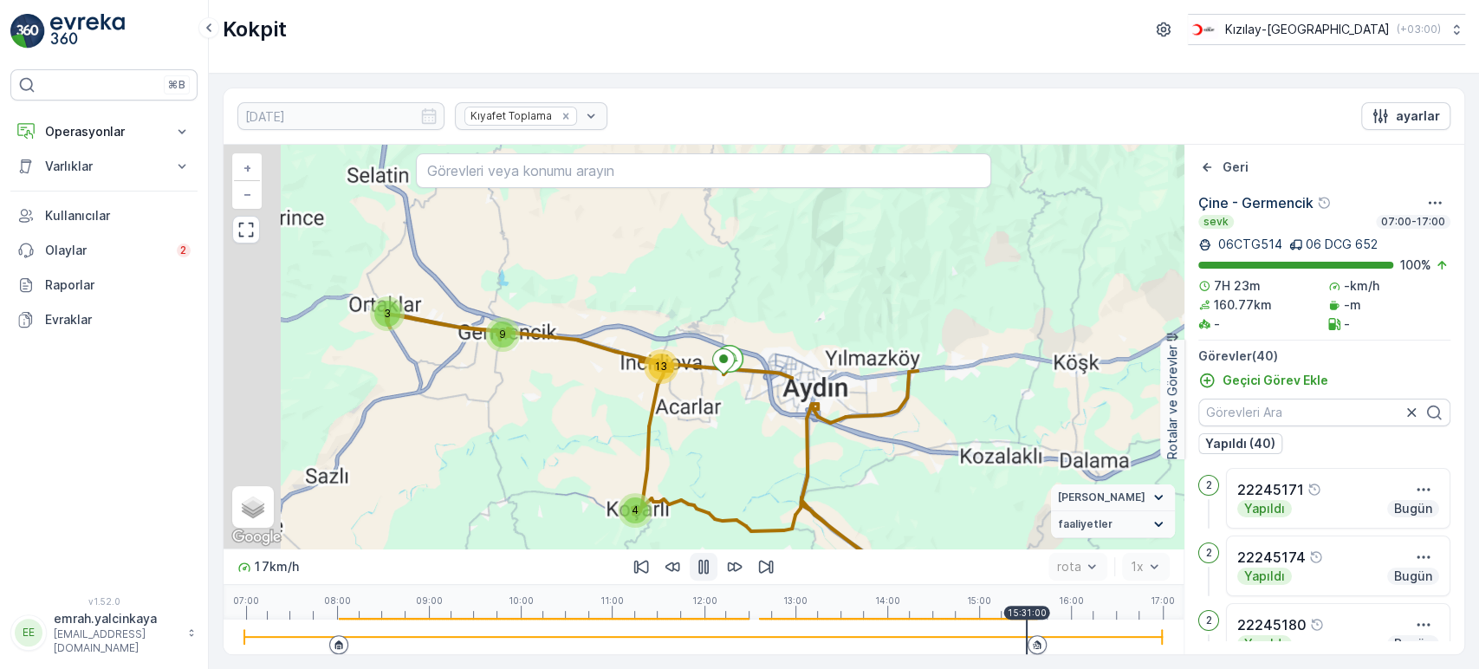
drag, startPoint x: 721, startPoint y: 348, endPoint x: 744, endPoint y: 372, distance: 33.7
click at [744, 372] on div "4 13 9 3 10 + − Uydu Yol haritası Arazi Karışık Leaflet Klavye kısayolları Hari…" at bounding box center [703, 347] width 960 height 404
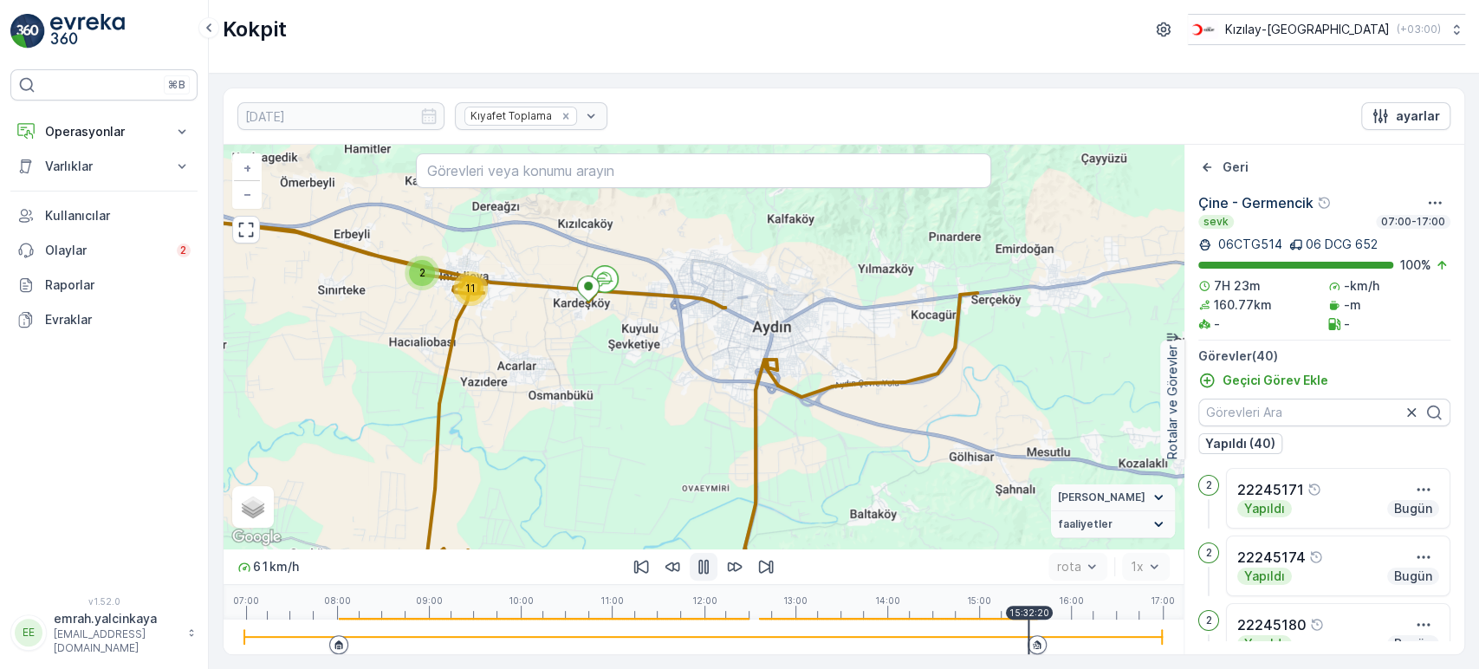
drag, startPoint x: 950, startPoint y: 487, endPoint x: 915, endPoint y: 444, distance: 55.3
click at [915, 444] on div "4 2 11 9 3 10 + − Uydu Yol haritası Arazi Karışık Leaflet Klavye kısayolları Ha…" at bounding box center [703, 347] width 960 height 404
